Goal: Task Accomplishment & Management: Manage account settings

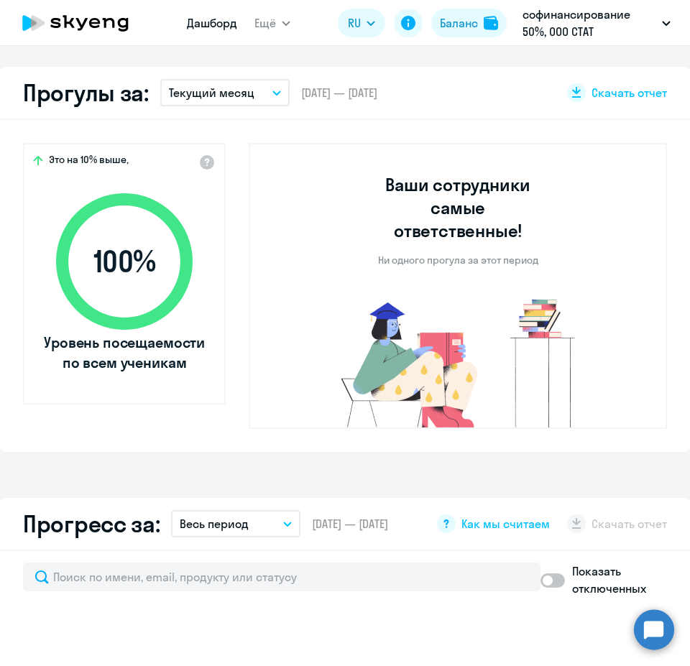
select select "30"
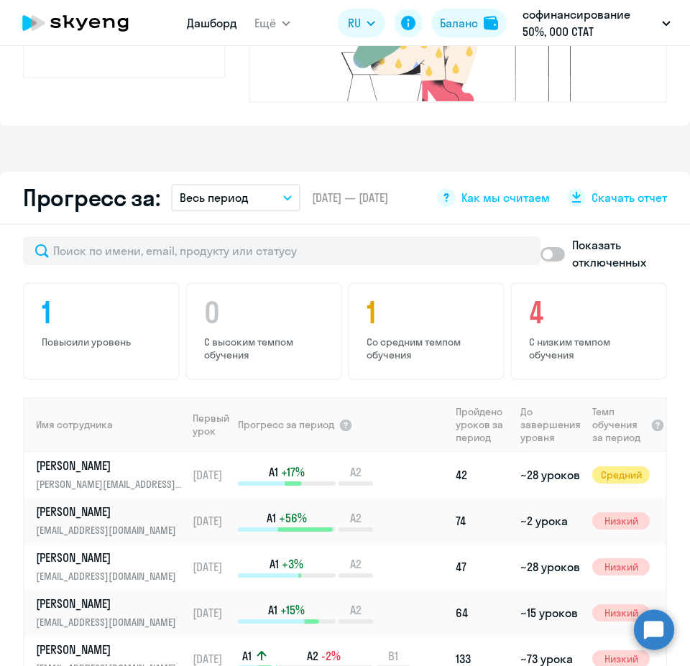
scroll to position [791, 0]
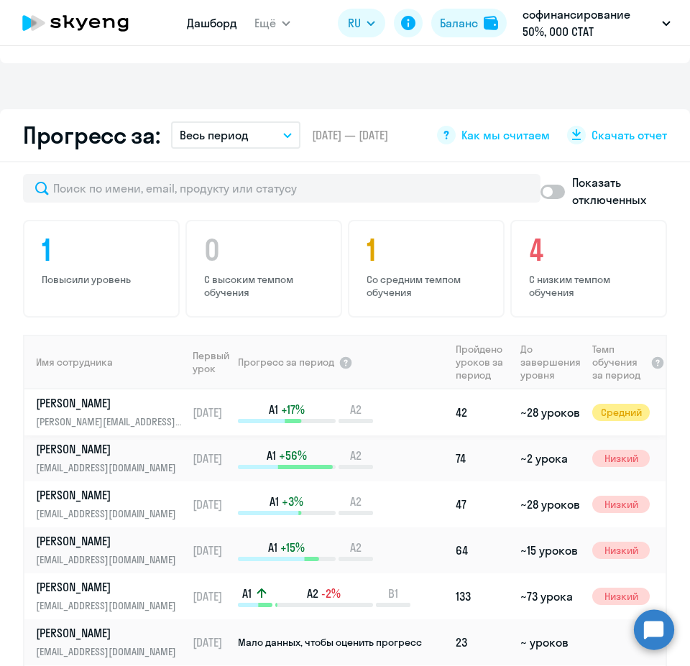
click at [128, 411] on p "[PERSON_NAME]" at bounding box center [110, 403] width 148 height 16
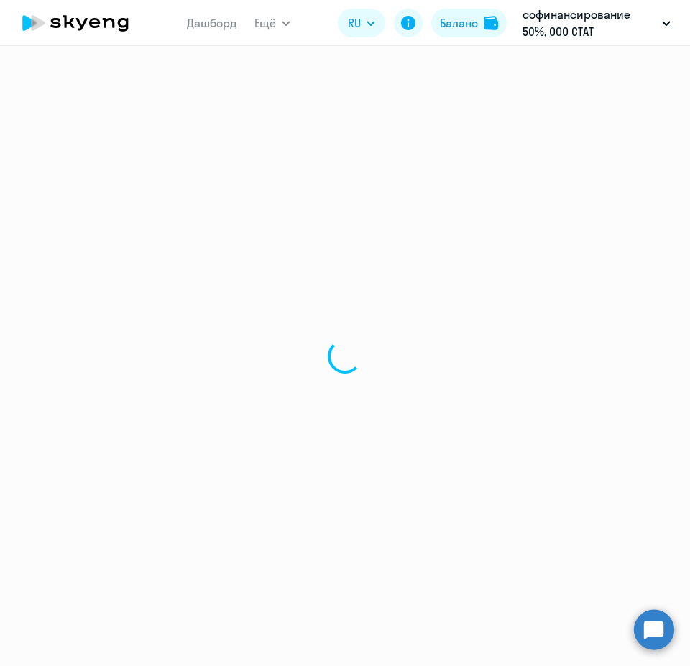
select select "english"
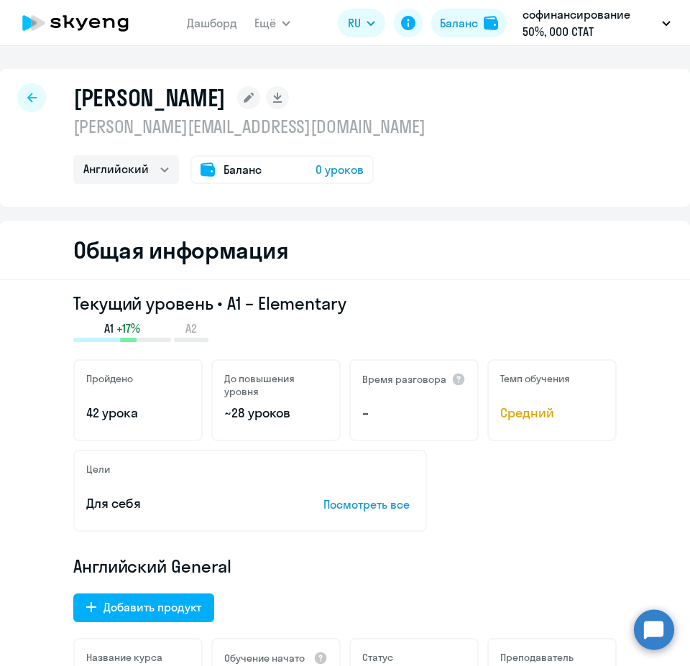
click at [335, 170] on span "0 уроков" at bounding box center [340, 169] width 48 height 17
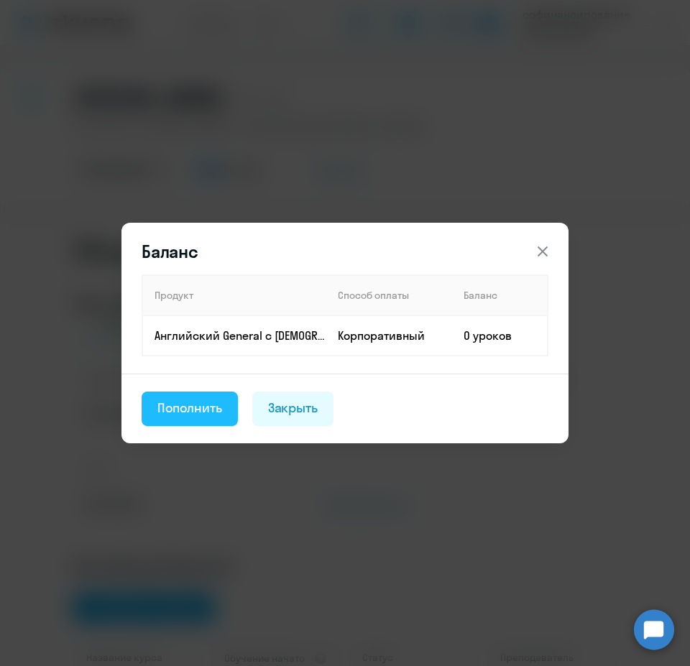
click at [198, 397] on button "Пополнить" at bounding box center [190, 409] width 96 height 35
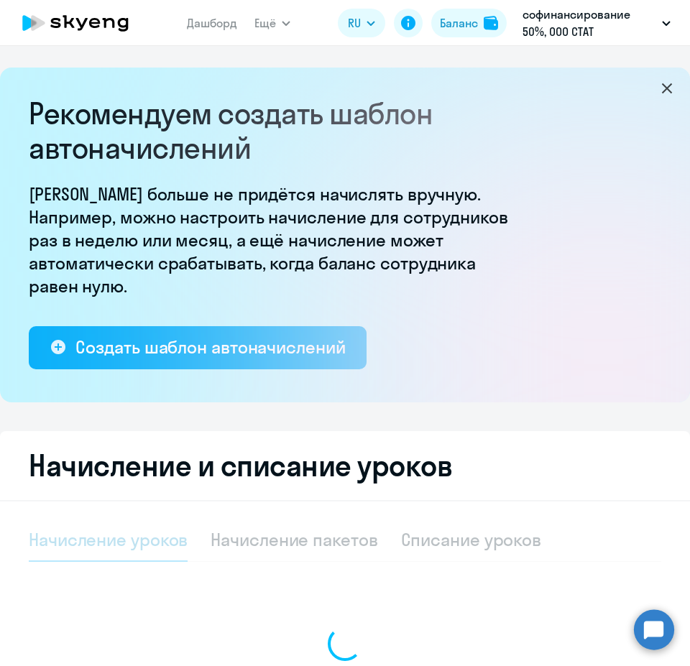
select select "10"
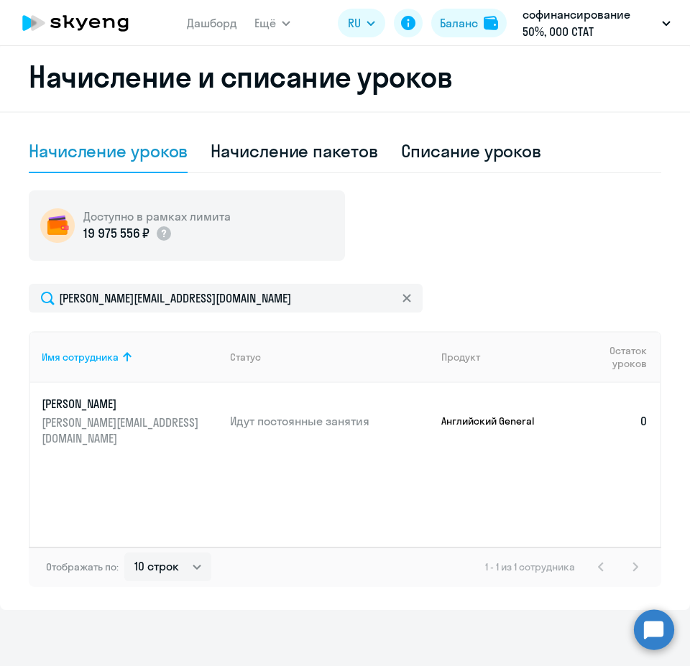
scroll to position [390, 0]
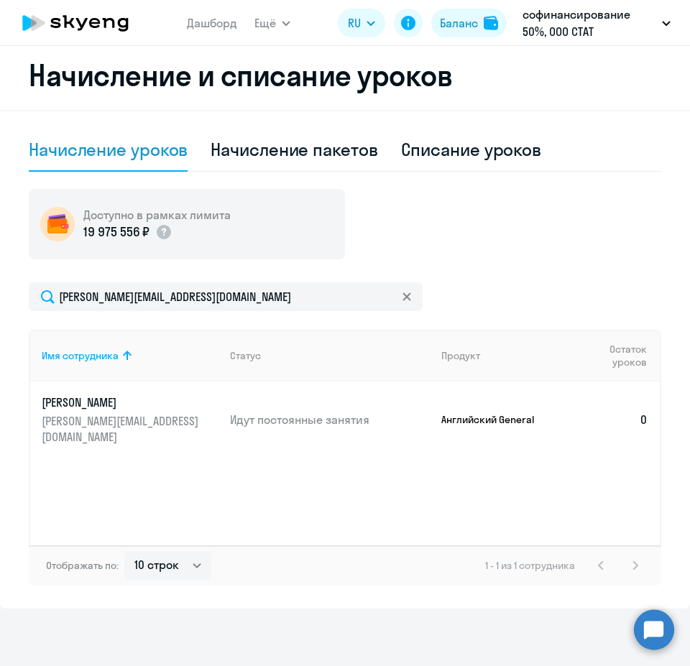
click at [636, 421] on td "0" at bounding box center [612, 420] width 96 height 76
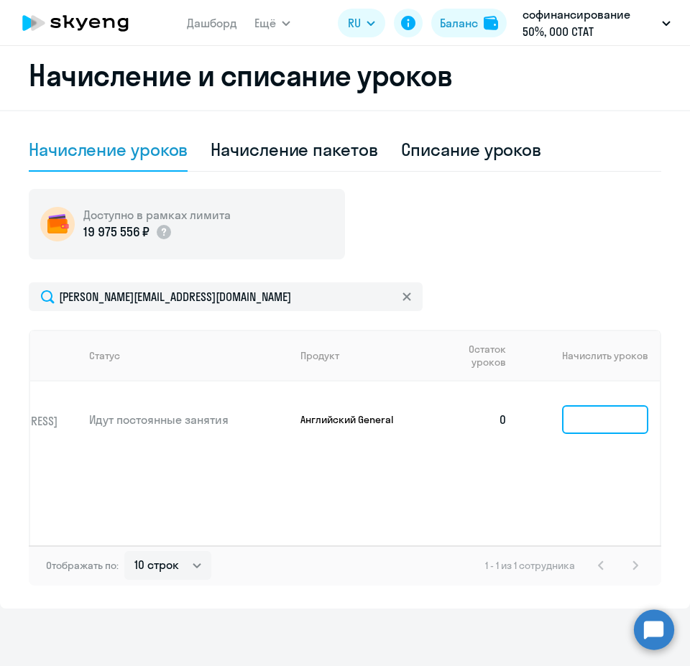
click at [589, 428] on input at bounding box center [605, 419] width 86 height 29
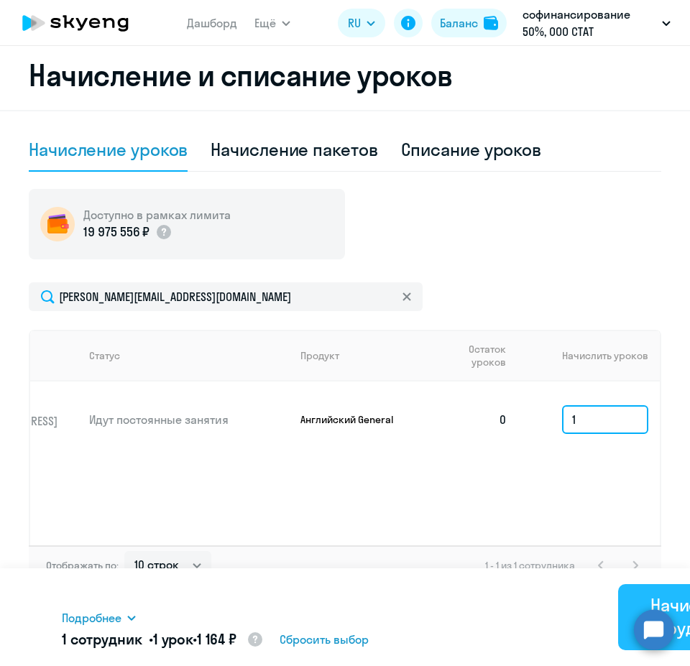
type input "1"
click at [636, 585] on button "Начислить сотрудникам" at bounding box center [692, 617] width 149 height 66
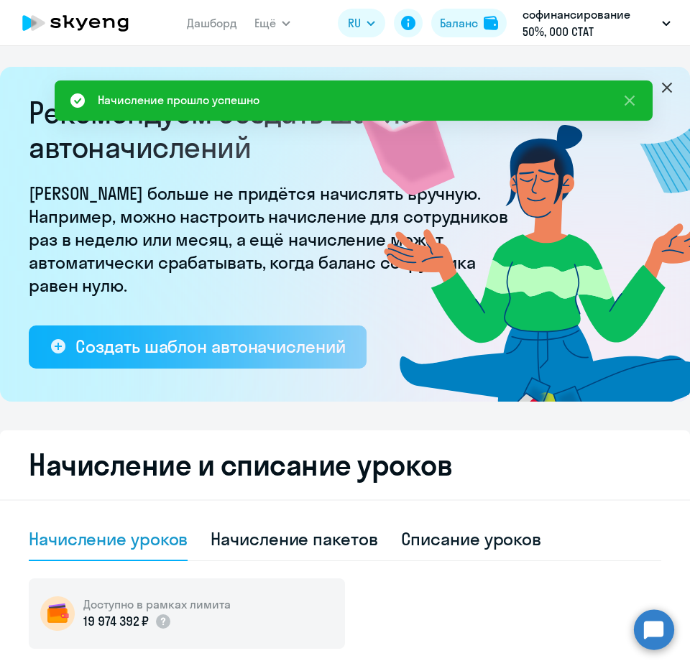
scroll to position [0, 0]
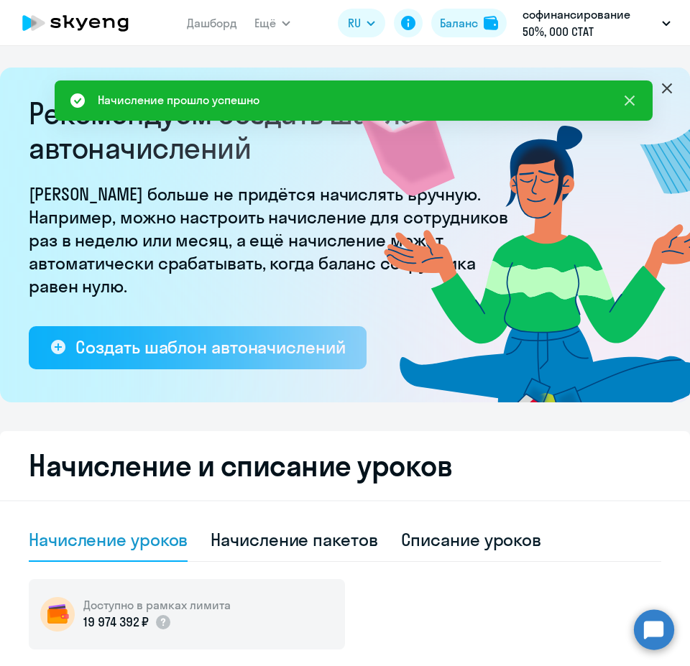
click at [628, 98] on icon at bounding box center [630, 101] width 10 height 10
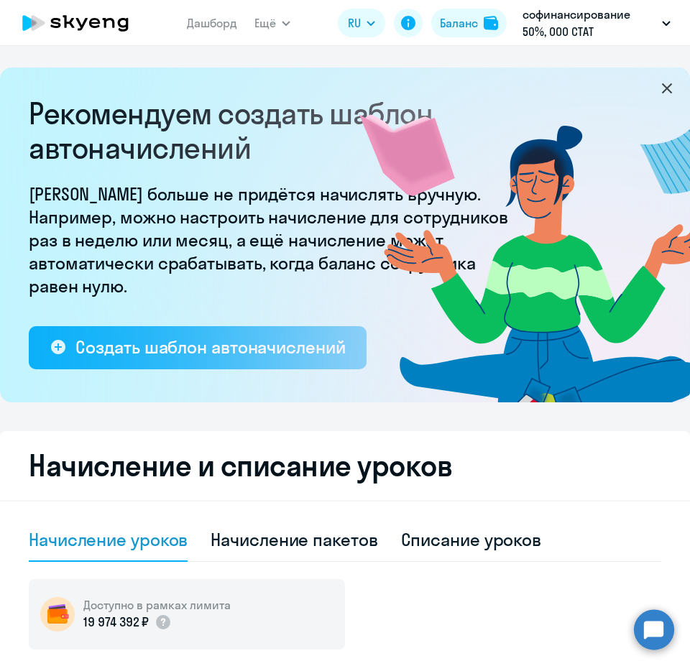
click at [659, 86] on icon at bounding box center [667, 88] width 17 height 17
